Goal: Check status: Check status

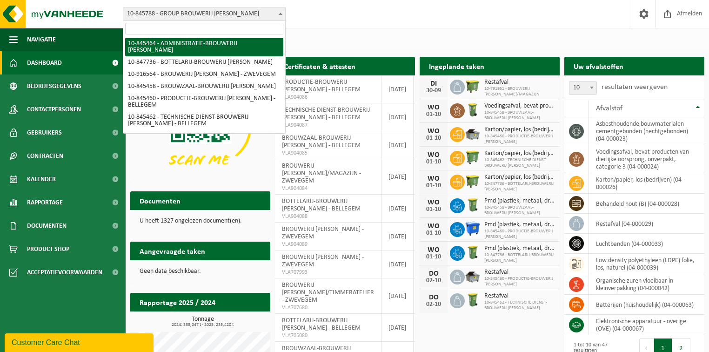
scroll to position [37, 0]
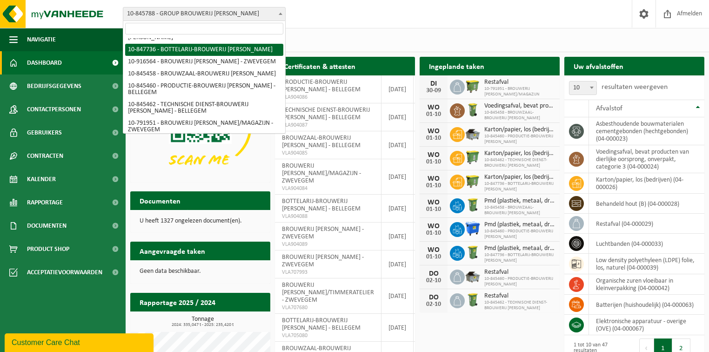
select select "95229"
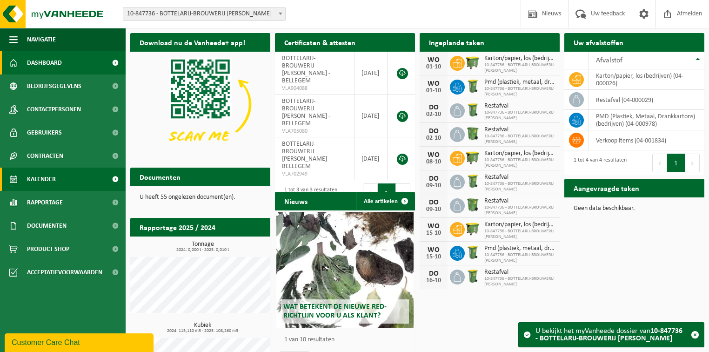
click at [47, 179] on span "Kalender" at bounding box center [41, 178] width 29 height 23
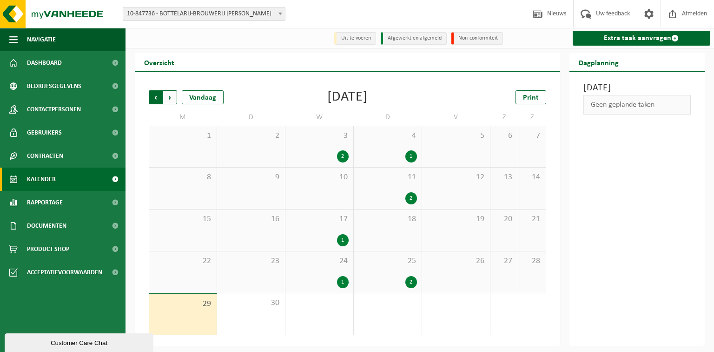
click at [171, 97] on span "Volgende" at bounding box center [170, 97] width 14 height 14
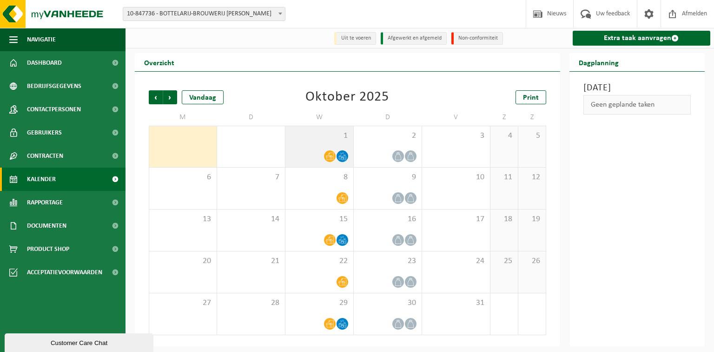
click at [311, 139] on span "1" at bounding box center [319, 136] width 59 height 10
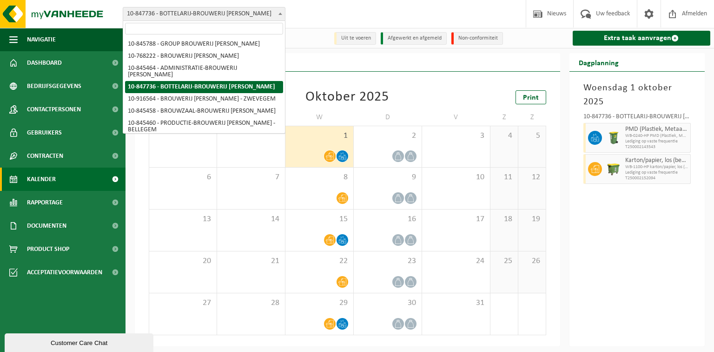
click at [282, 13] on span at bounding box center [280, 13] width 9 height 12
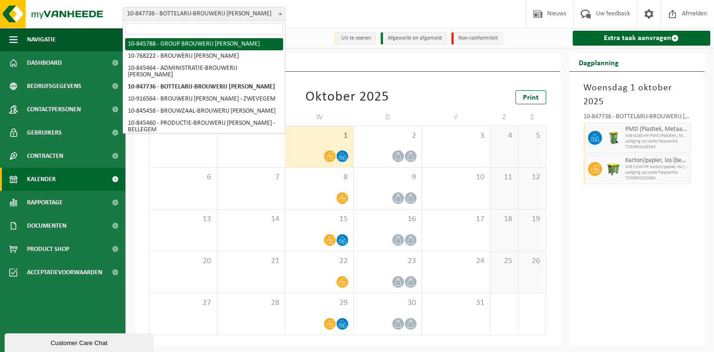
select select "93645"
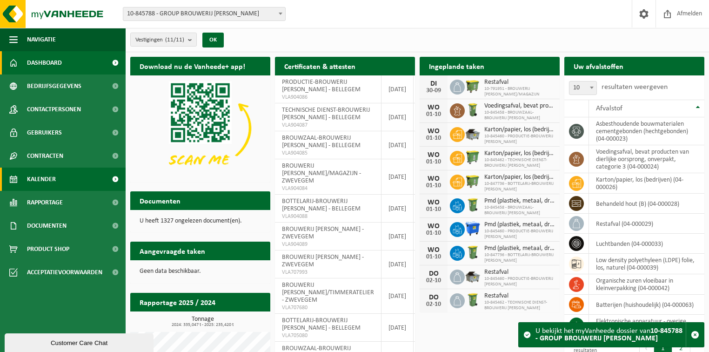
click at [43, 177] on span "Kalender" at bounding box center [41, 178] width 29 height 23
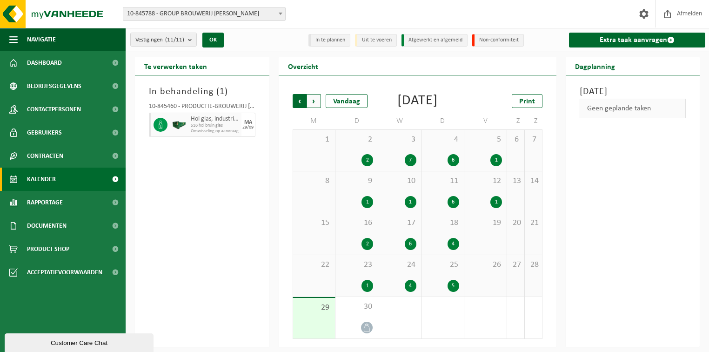
click at [312, 102] on span "Volgende" at bounding box center [314, 101] width 14 height 14
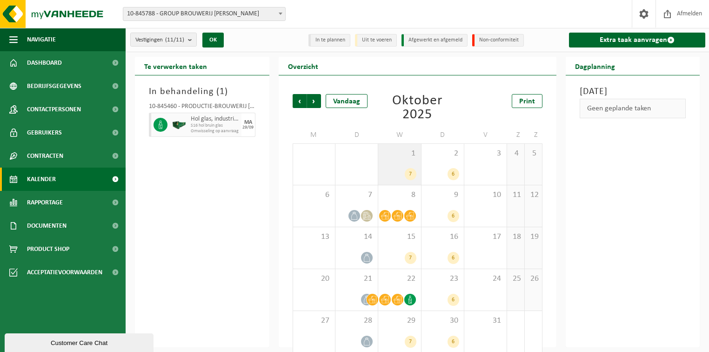
click at [405, 168] on div "7" at bounding box center [399, 174] width 33 height 12
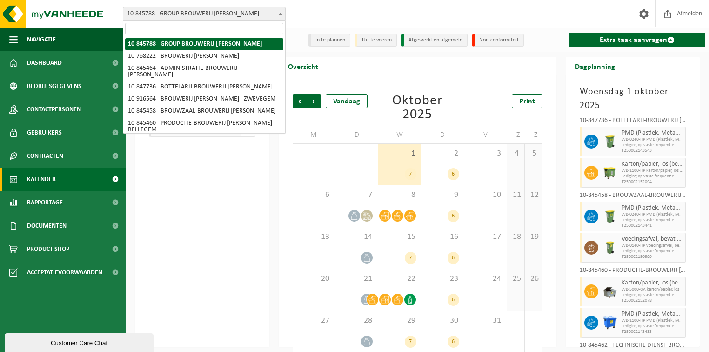
click at [283, 14] on span at bounding box center [280, 13] width 9 height 12
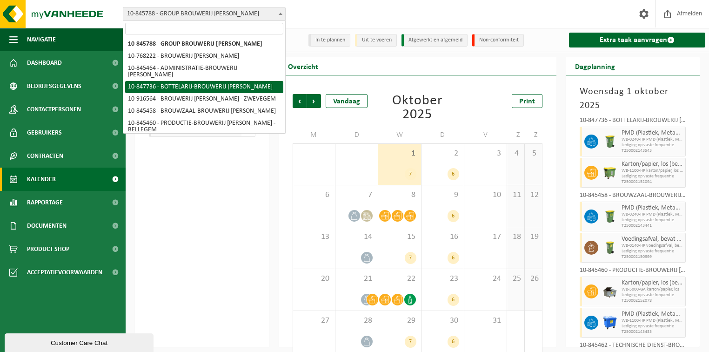
select select "95229"
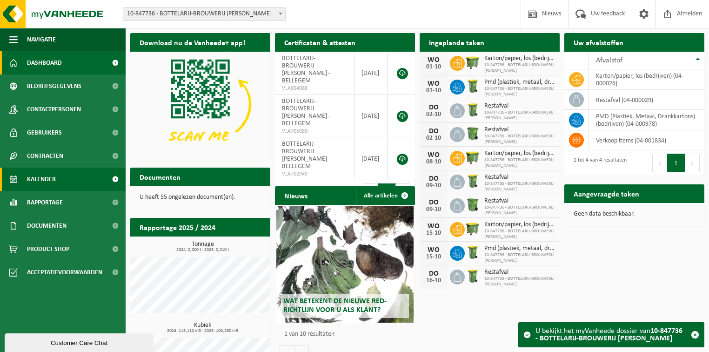
click at [38, 184] on span "Kalender" at bounding box center [41, 178] width 29 height 23
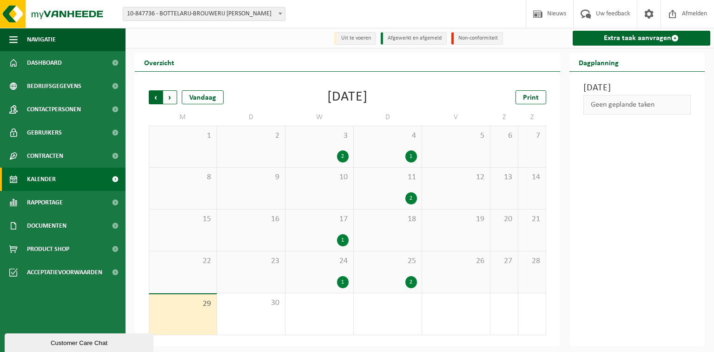
click at [170, 98] on span "Volgende" at bounding box center [170, 97] width 14 height 14
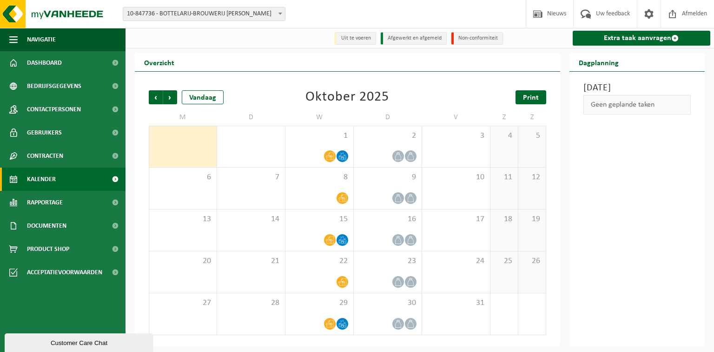
click at [536, 95] on span "Print" at bounding box center [531, 97] width 16 height 7
